Goal: Task Accomplishment & Management: Use online tool/utility

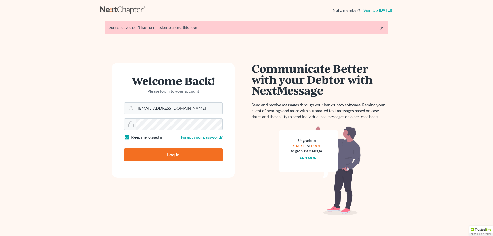
click at [184, 157] on input "Log In" at bounding box center [173, 154] width 99 height 13
type input "Thinking..."
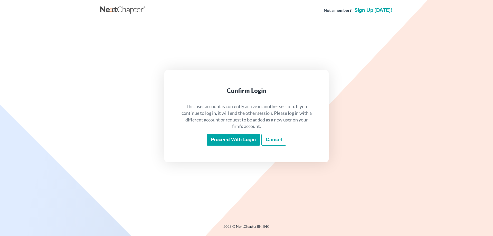
click at [212, 142] on input "Proceed with login" at bounding box center [233, 140] width 53 height 12
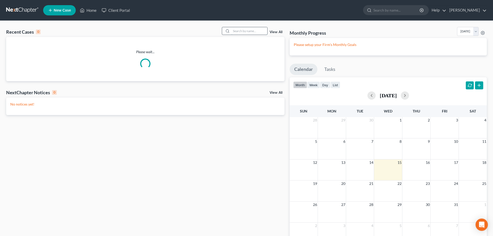
click at [234, 30] on input "search" at bounding box center [249, 30] width 36 height 7
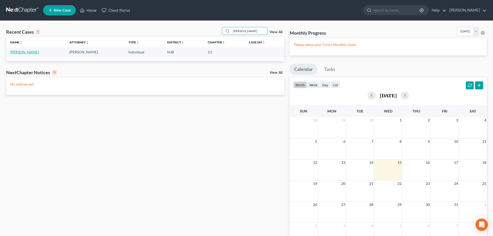
type input "desmond"
click at [32, 53] on link "Hicks, Desmond" at bounding box center [24, 52] width 28 height 4
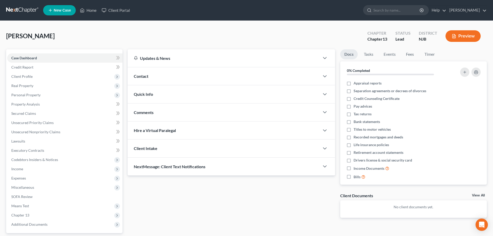
click at [144, 76] on span "Contact" at bounding box center [141, 76] width 15 height 5
